Goal: Communication & Community: Answer question/provide support

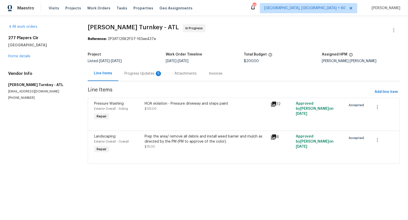
click at [140, 72] on div "Progress Updates 6" at bounding box center [143, 73] width 38 height 5
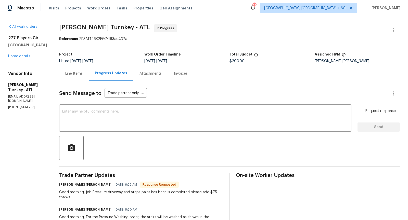
click at [68, 71] on div "Line Items" at bounding box center [73, 73] width 17 height 5
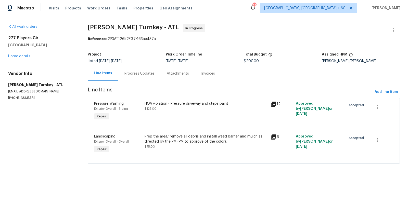
click at [136, 71] on div "Progress Updates" at bounding box center [139, 73] width 30 height 5
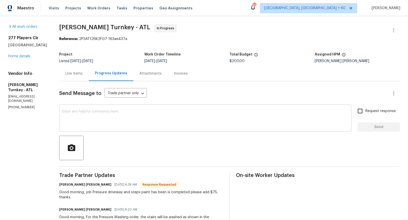
click at [149, 117] on textarea at bounding box center [205, 119] width 286 height 18
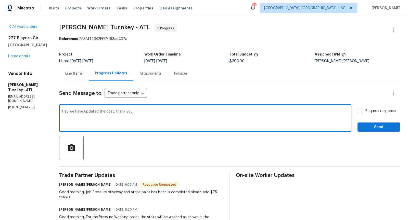
type textarea "Hey we have updated the cost, thank you."
click at [359, 109] on input "Request response" at bounding box center [360, 111] width 11 height 11
checkbox input "true"
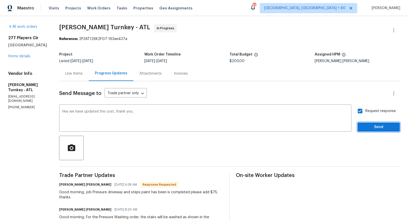
click at [366, 126] on span "Send" at bounding box center [378, 127] width 34 height 6
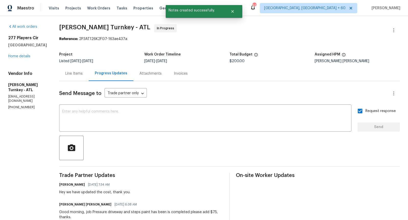
click at [65, 74] on div "Line Items" at bounding box center [73, 73] width 17 height 5
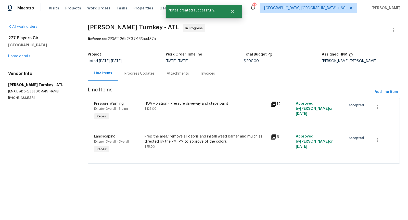
click at [275, 102] on icon at bounding box center [273, 104] width 6 height 6
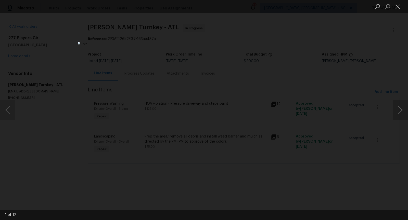
click at [403, 108] on button "Next image" at bounding box center [399, 110] width 15 height 20
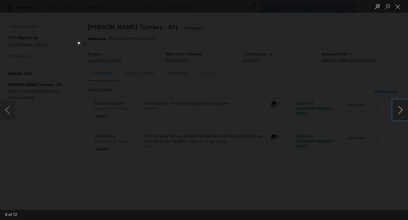
click at [403, 108] on button "Next image" at bounding box center [399, 110] width 15 height 20
click at [396, 9] on button "Close lightbox" at bounding box center [397, 6] width 10 height 9
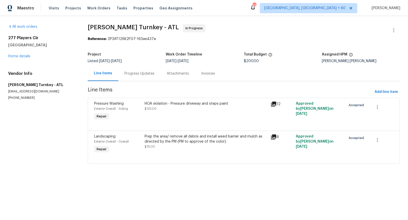
click at [148, 107] on div "HOA violation - Pressure driveway and steps paint $125.00" at bounding box center [206, 106] width 123 height 10
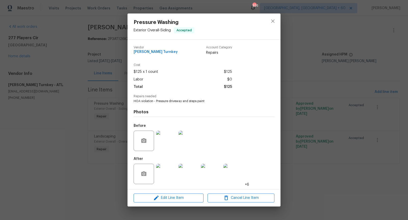
click at [163, 171] on img at bounding box center [166, 174] width 20 height 20
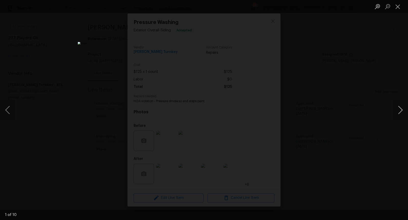
click at [403, 111] on button "Next image" at bounding box center [399, 110] width 15 height 20
click at [401, 116] on button "Next image" at bounding box center [399, 110] width 15 height 20
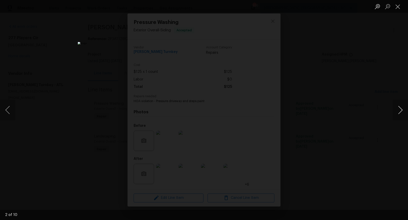
click at [401, 116] on button "Next image" at bounding box center [399, 110] width 15 height 20
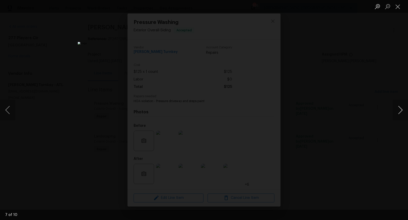
click at [401, 116] on button "Next image" at bounding box center [399, 110] width 15 height 20
click at [397, 10] on button "Close lightbox" at bounding box center [397, 6] width 10 height 9
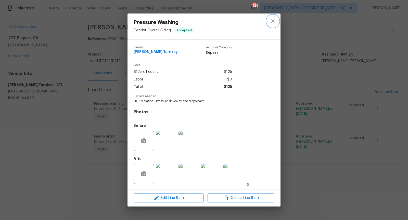
click at [269, 17] on button "close" at bounding box center [273, 21] width 12 height 12
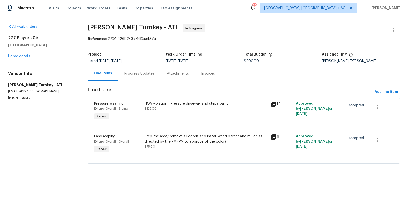
click at [158, 143] on div "Prep the area/ remove all debris and install weed barrier and mulch as directed…" at bounding box center [206, 139] width 123 height 10
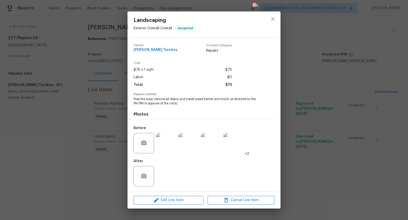
click at [161, 150] on img at bounding box center [166, 143] width 20 height 20
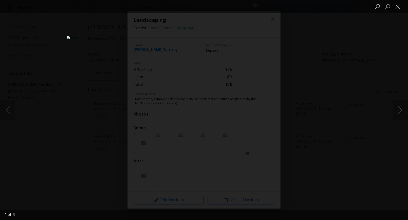
click at [401, 110] on button "Next image" at bounding box center [399, 110] width 15 height 20
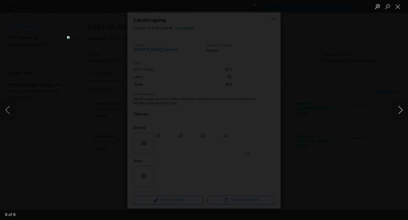
click at [401, 110] on button "Next image" at bounding box center [399, 110] width 15 height 20
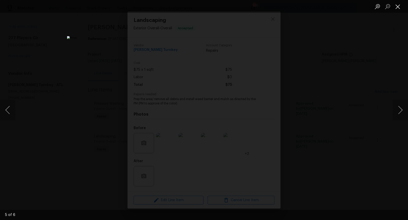
click at [395, 9] on button "Close lightbox" at bounding box center [397, 6] width 10 height 9
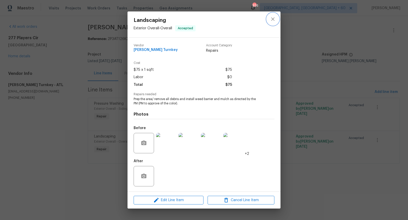
click at [273, 20] on icon "close" at bounding box center [273, 19] width 6 height 6
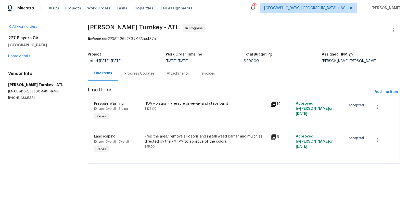
click at [134, 72] on div "Progress Updates" at bounding box center [139, 73] width 30 height 5
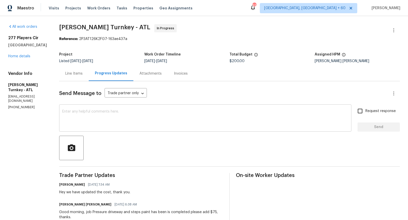
click at [93, 117] on textarea at bounding box center [205, 119] width 286 height 18
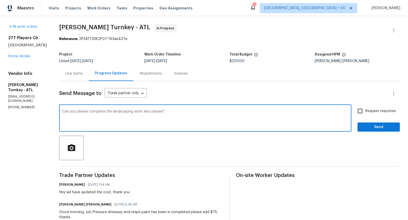
type textarea "Can you please complete the landscaping work also please?"
click at [363, 114] on input "Request response" at bounding box center [360, 111] width 11 height 11
checkbox input "true"
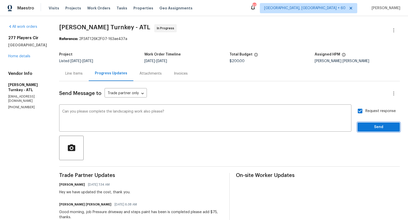
click at [369, 128] on span "Send" at bounding box center [378, 127] width 34 height 6
